Goal: Task Accomplishment & Management: Manage account settings

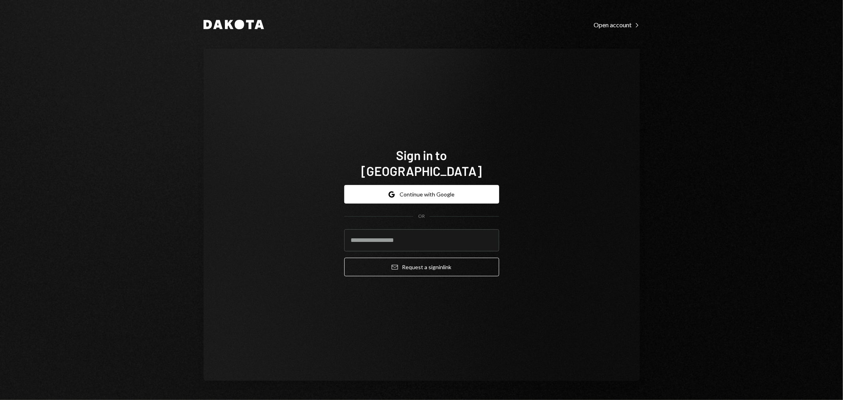
click at [0, 400] on com-1password-button at bounding box center [0, 400] width 0 height 0
type input "**********"
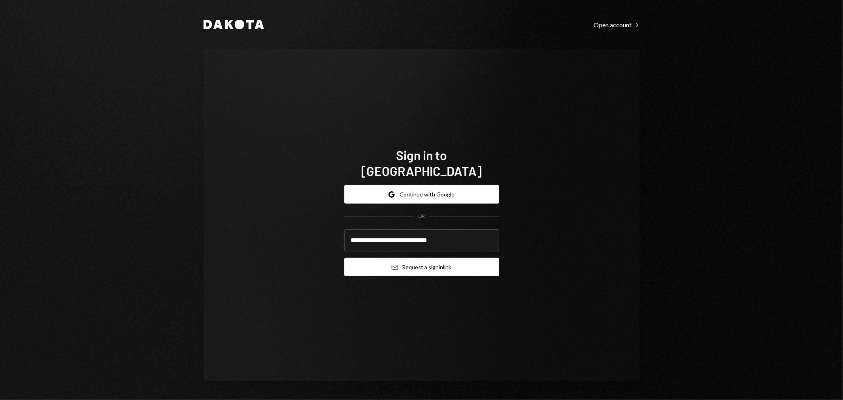
click at [427, 265] on button "Email Request a sign in link" at bounding box center [421, 267] width 155 height 19
